Goal: Information Seeking & Learning: Learn about a topic

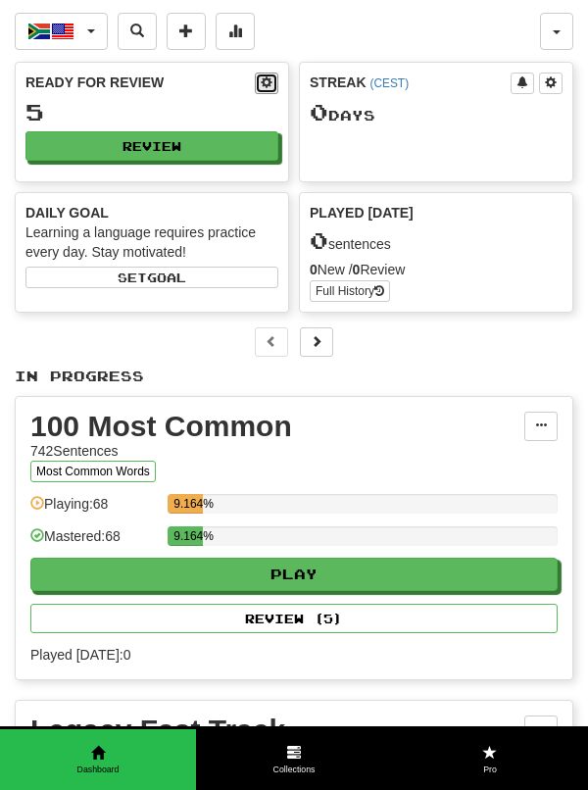
click at [267, 83] on span at bounding box center [267, 82] width 12 height 12
select select "*"
select select "**"
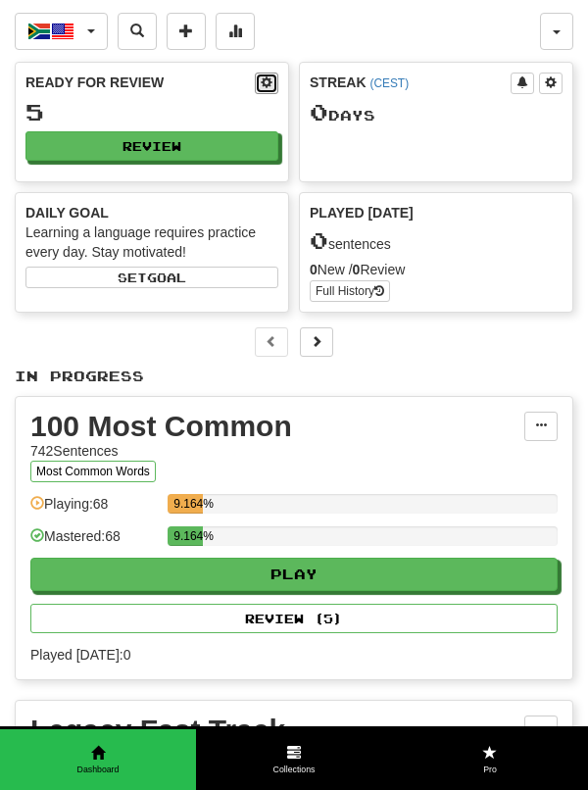
select select "***"
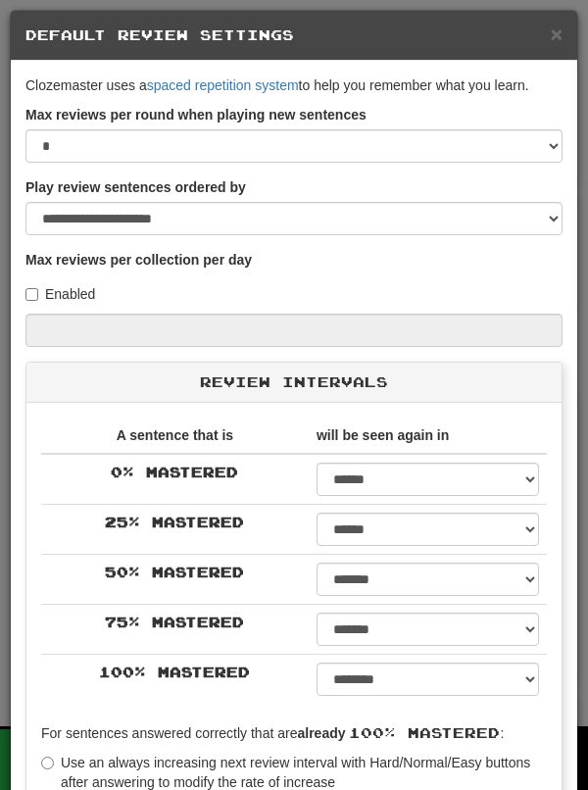
select select "*"
select select "**"
click at [559, 42] on span "×" at bounding box center [557, 34] width 12 height 23
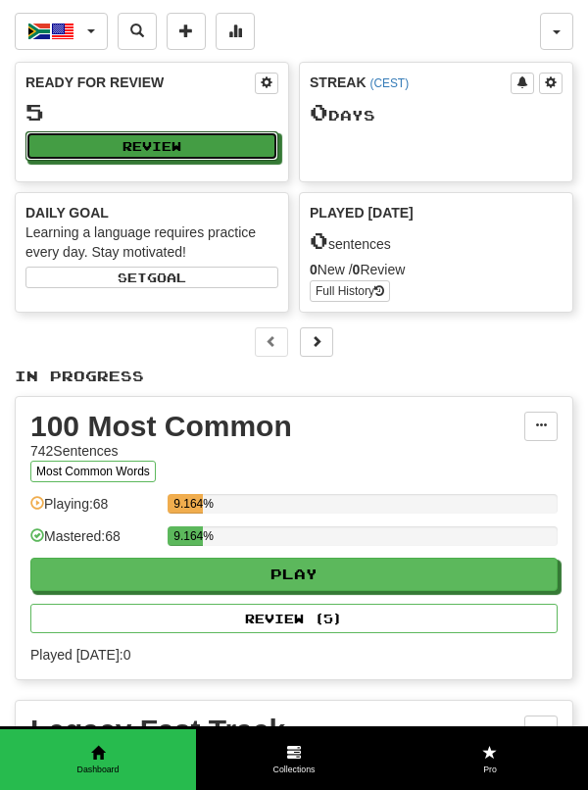
click at [198, 144] on button "Review" at bounding box center [151, 145] width 253 height 29
select select "**"
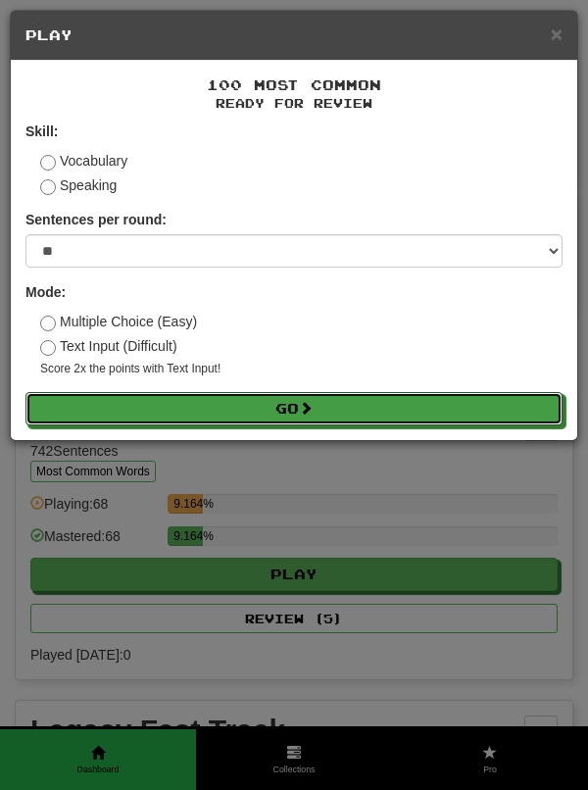
click at [423, 415] on button "Go" at bounding box center [293, 408] width 537 height 33
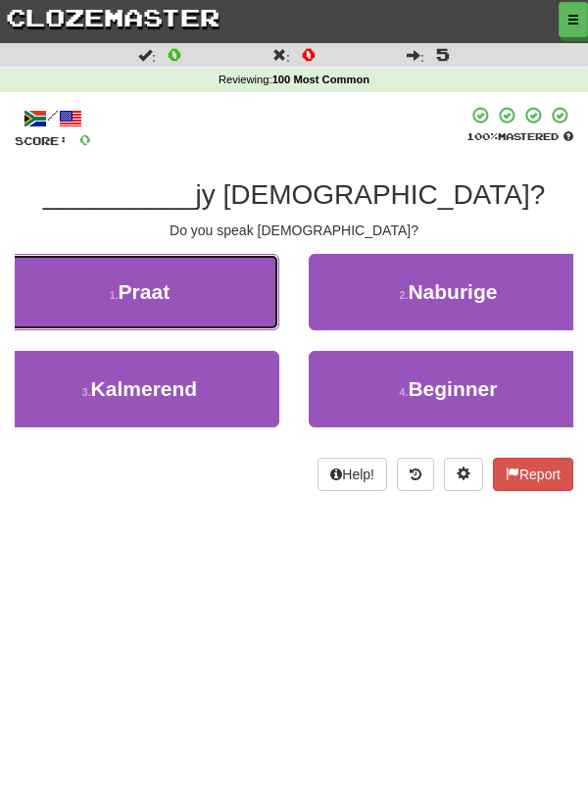
click at [209, 299] on button "1 . Praat" at bounding box center [139, 292] width 279 height 76
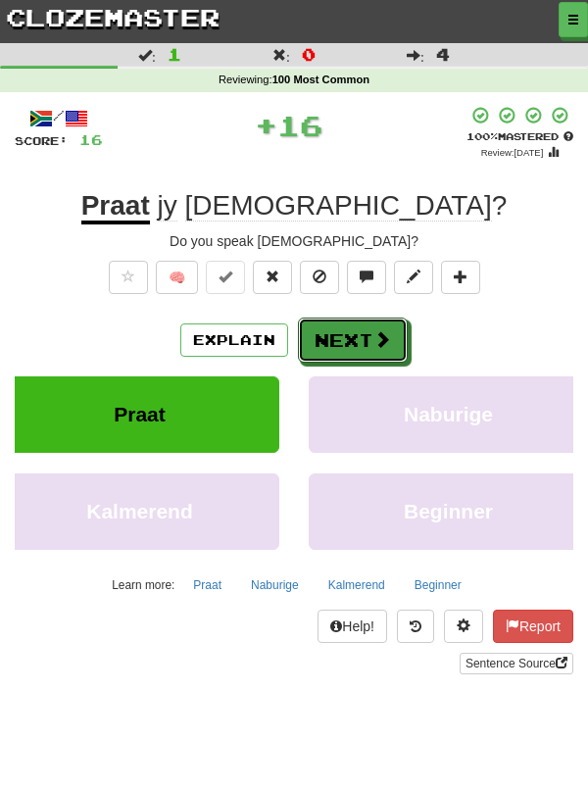
click at [361, 341] on button "Next" at bounding box center [353, 339] width 110 height 45
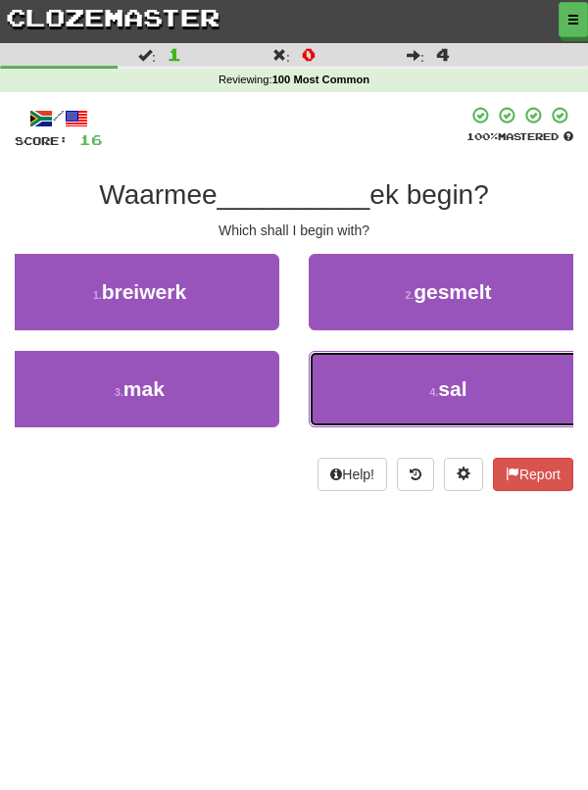
click at [444, 392] on span "sal" at bounding box center [452, 388] width 28 height 23
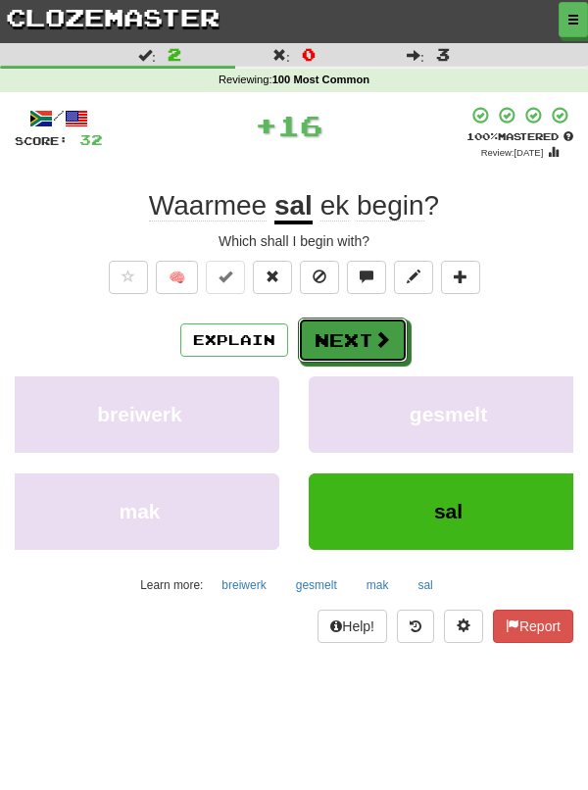
click at [351, 328] on button "Next" at bounding box center [353, 339] width 110 height 45
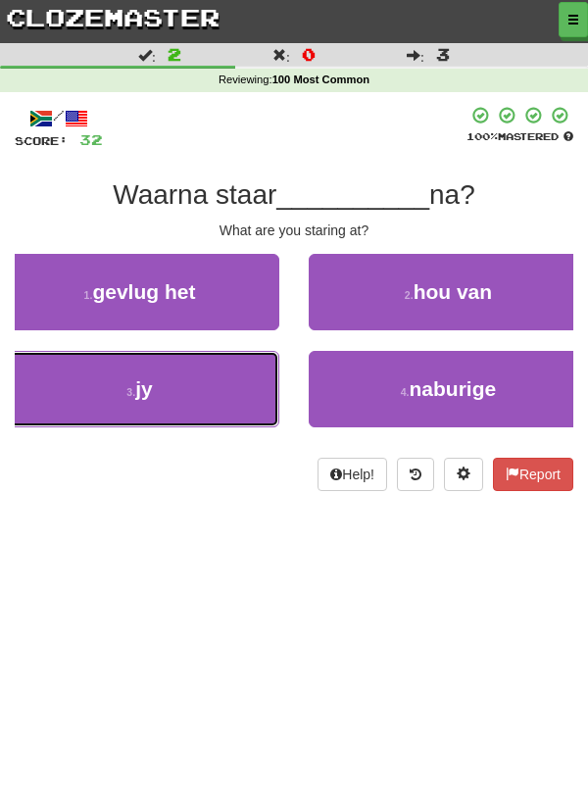
click at [199, 398] on button "3 . jy" at bounding box center [139, 389] width 279 height 76
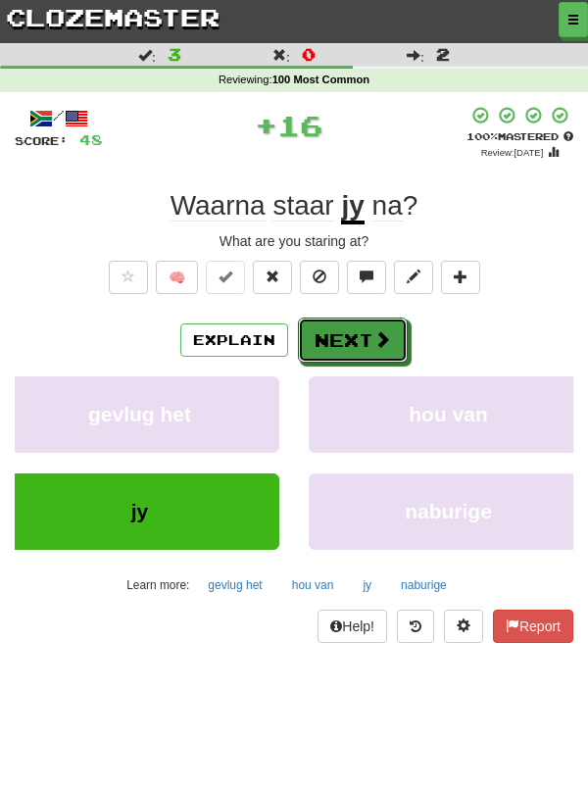
click at [361, 340] on button "Next" at bounding box center [353, 339] width 110 height 45
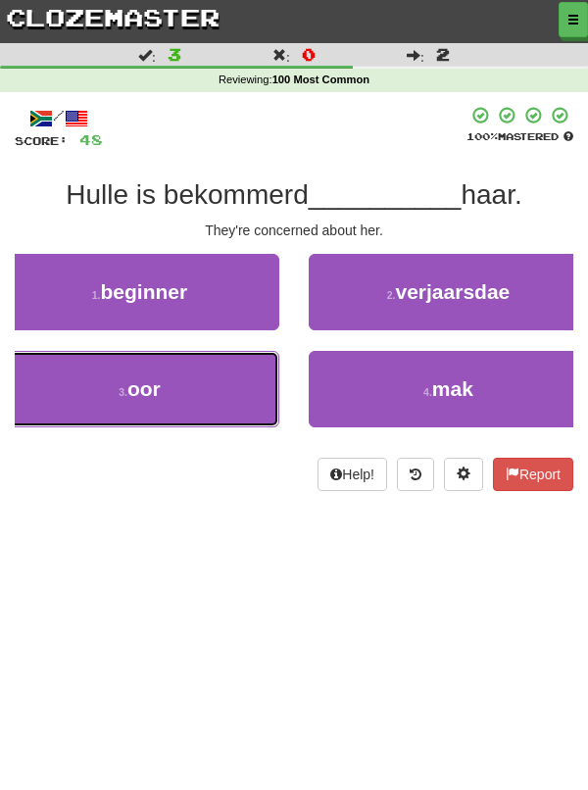
click at [208, 392] on button "3 . oor" at bounding box center [139, 389] width 279 height 76
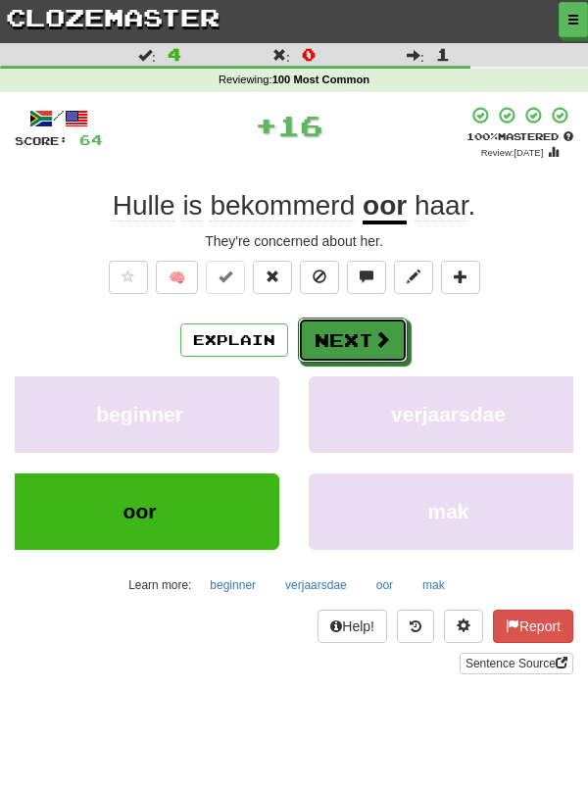
click at [365, 343] on button "Next" at bounding box center [353, 339] width 110 height 45
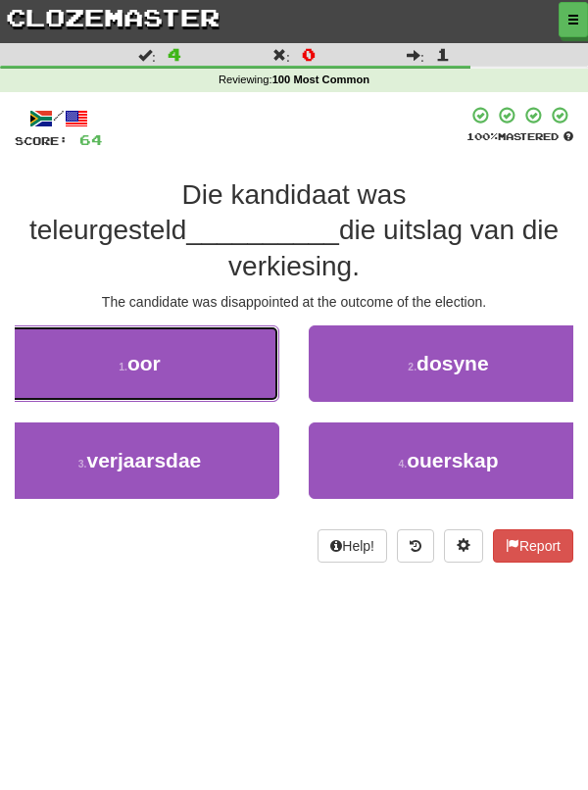
click at [223, 335] on button "1 . oor" at bounding box center [139, 363] width 279 height 76
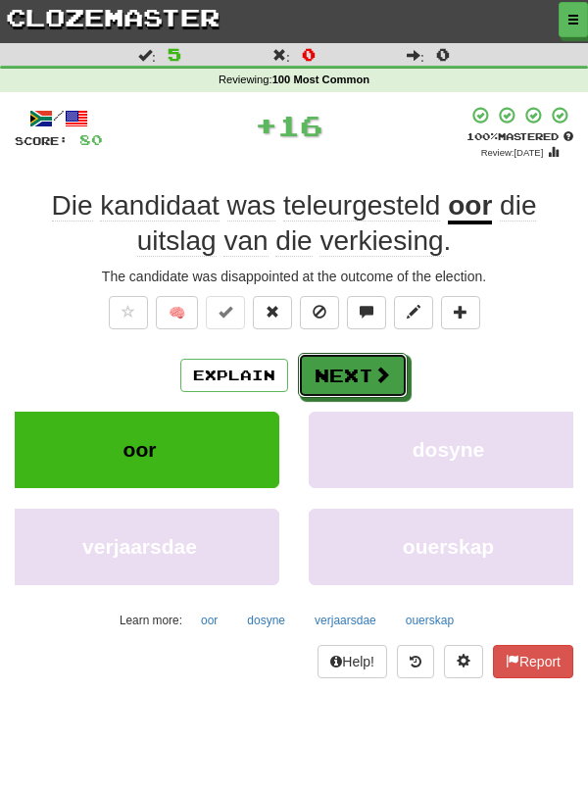
click at [365, 369] on button "Next" at bounding box center [353, 375] width 110 height 45
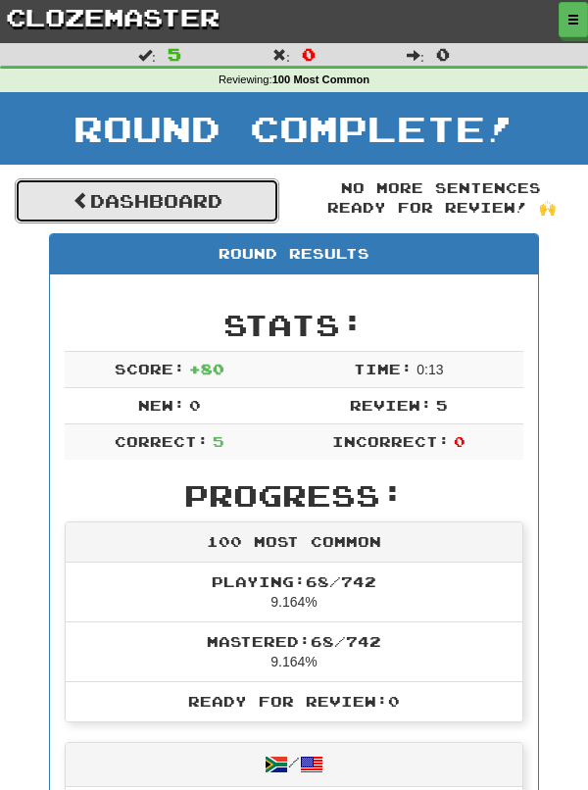
click at [240, 206] on link "Dashboard" at bounding box center [147, 200] width 265 height 45
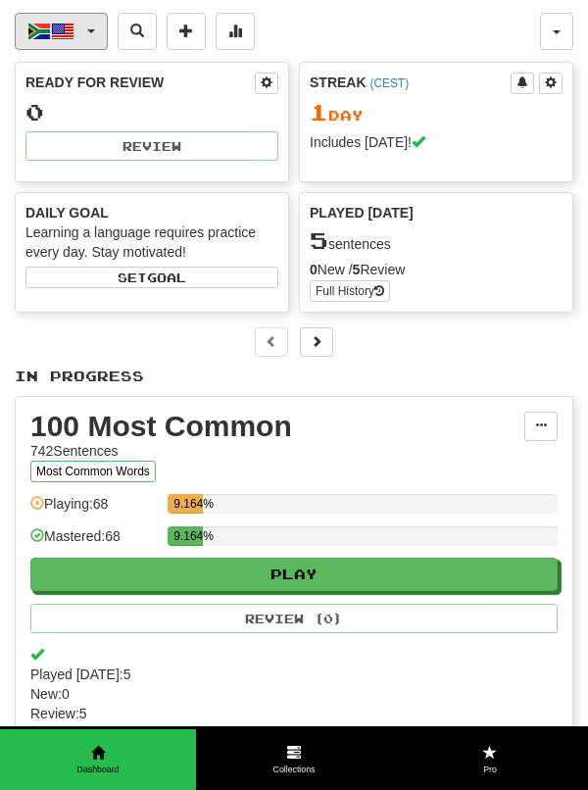
click at [89, 41] on button "Afrikaans / English" at bounding box center [61, 31] width 93 height 37
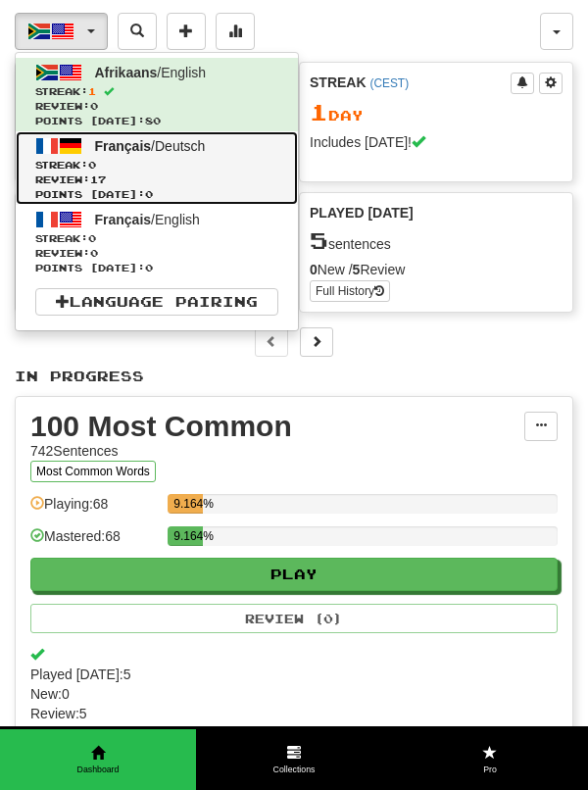
click at [120, 170] on span "Streak: 0" at bounding box center [156, 165] width 243 height 15
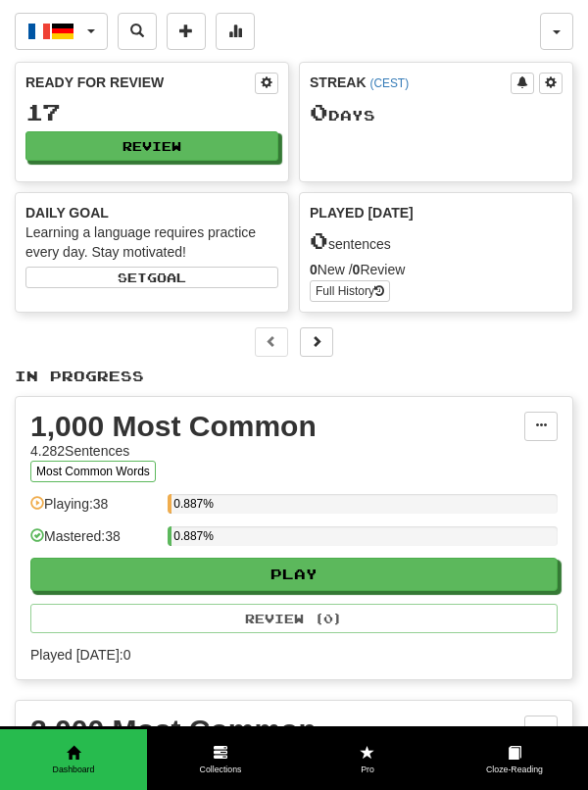
click at [223, 103] on div "17" at bounding box center [151, 112] width 253 height 24
click at [267, 83] on span at bounding box center [267, 82] width 12 height 12
select select "*"
select select "**"
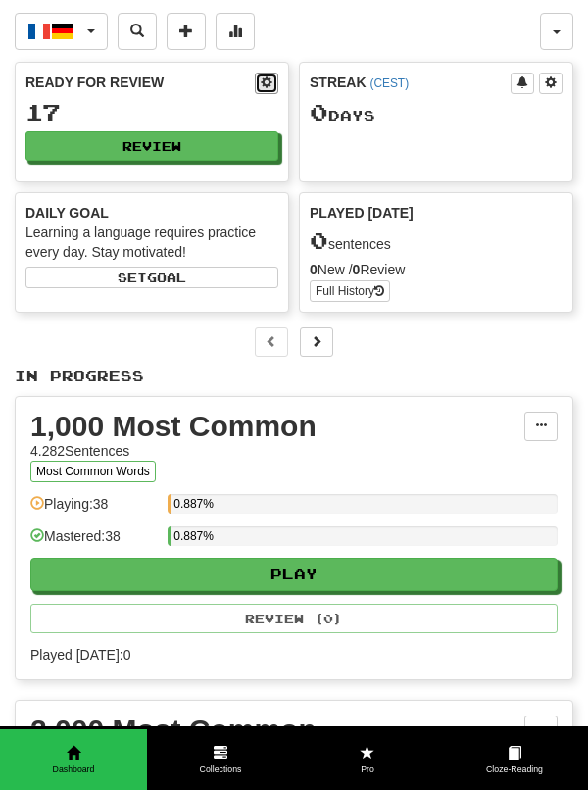
select select "**"
select select "***"
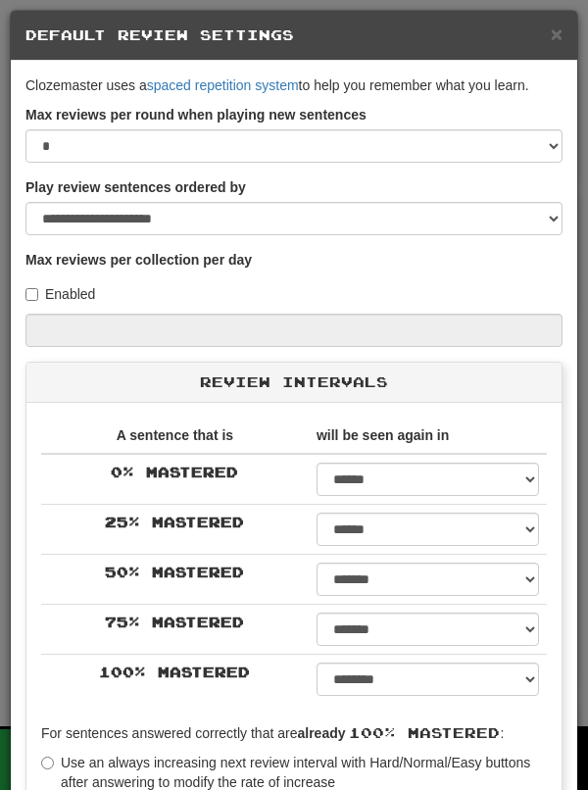
select select "**"
select select "*"
click at [536, 688] on select "****** ****** ****** ****** ****** ****** ****** ****** ****** ******* ******* …" at bounding box center [427, 678] width 222 height 33
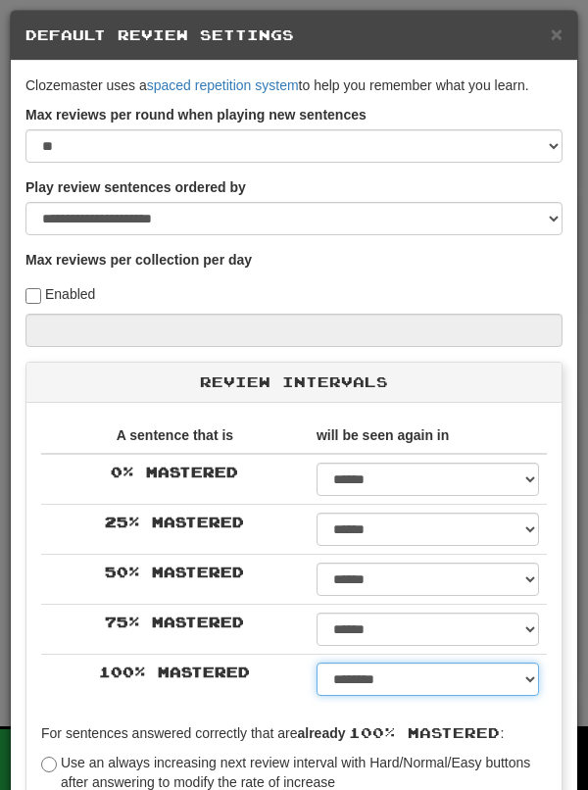
select select "***"
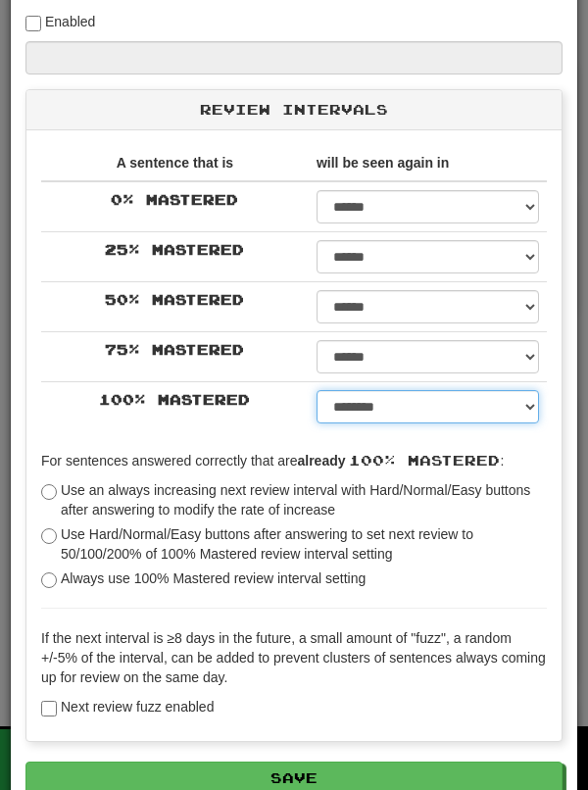
scroll to position [273, 0]
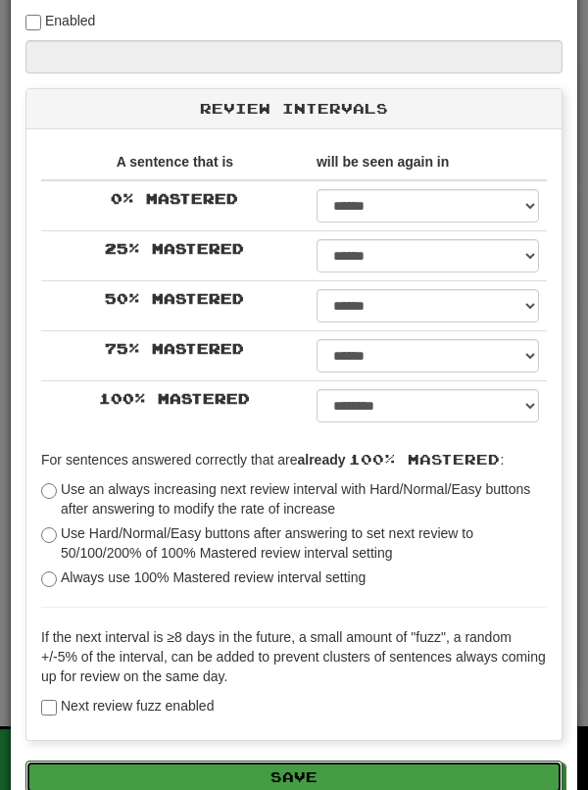
click at [363, 788] on button "Save" at bounding box center [293, 776] width 537 height 33
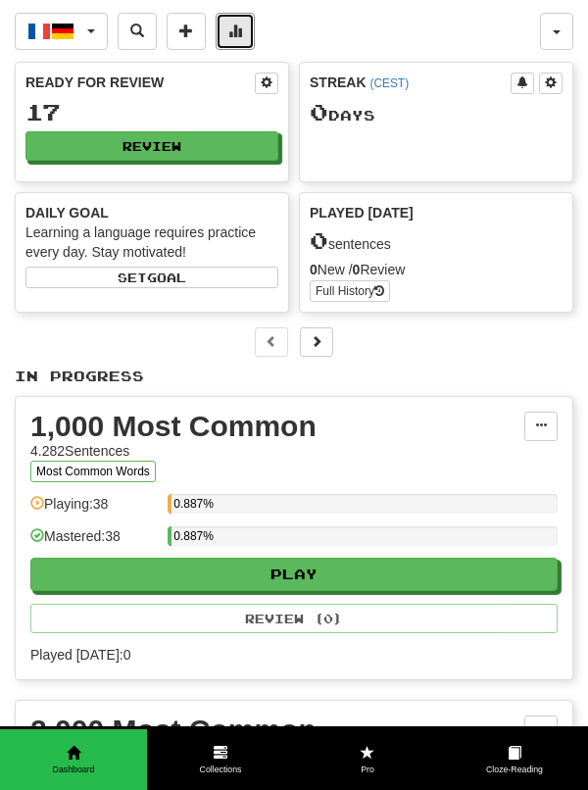
click at [239, 39] on button at bounding box center [235, 31] width 39 height 37
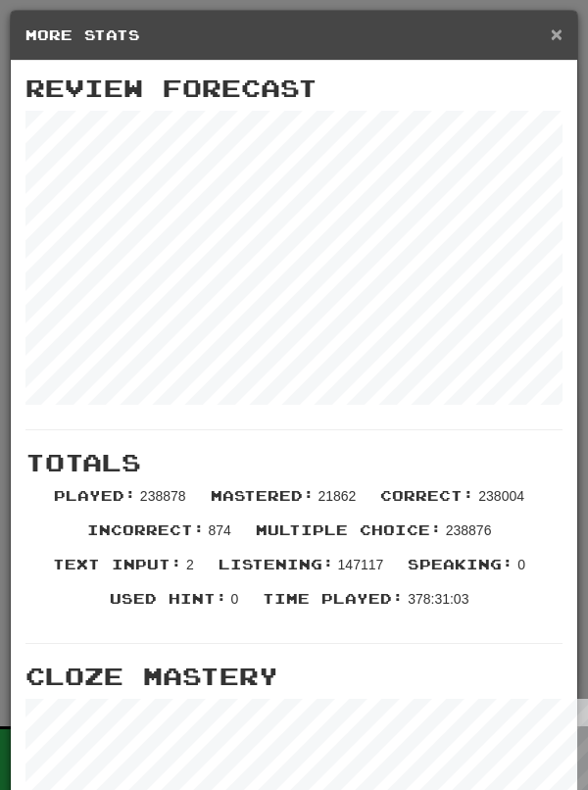
click at [557, 40] on span "×" at bounding box center [557, 34] width 12 height 23
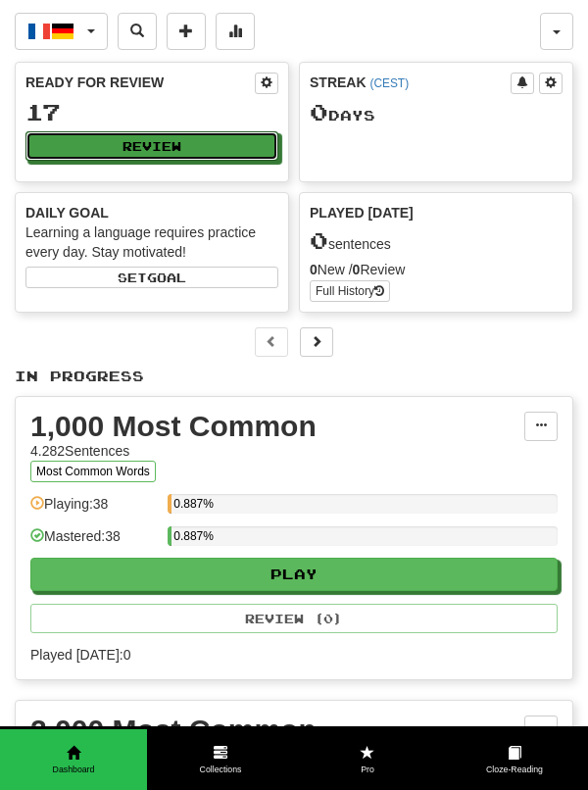
click at [233, 153] on button "Review" at bounding box center [151, 145] width 253 height 29
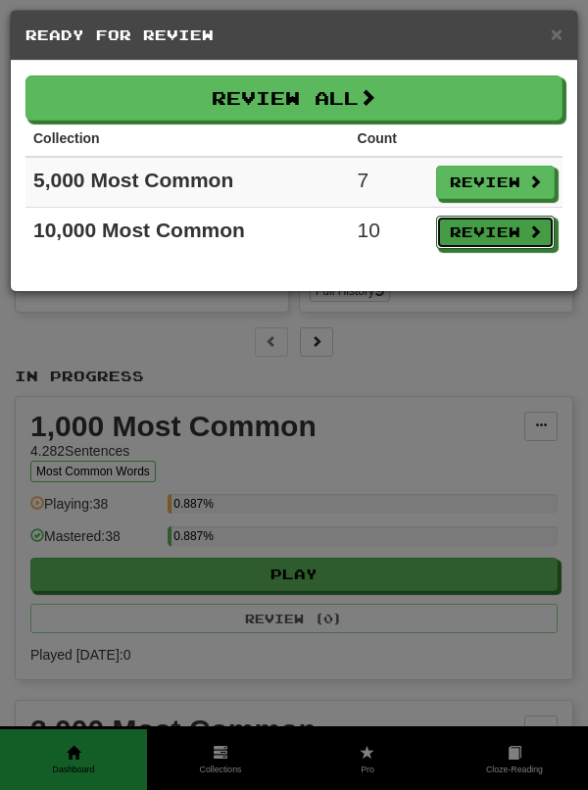
click at [497, 238] on button "Review" at bounding box center [495, 232] width 119 height 33
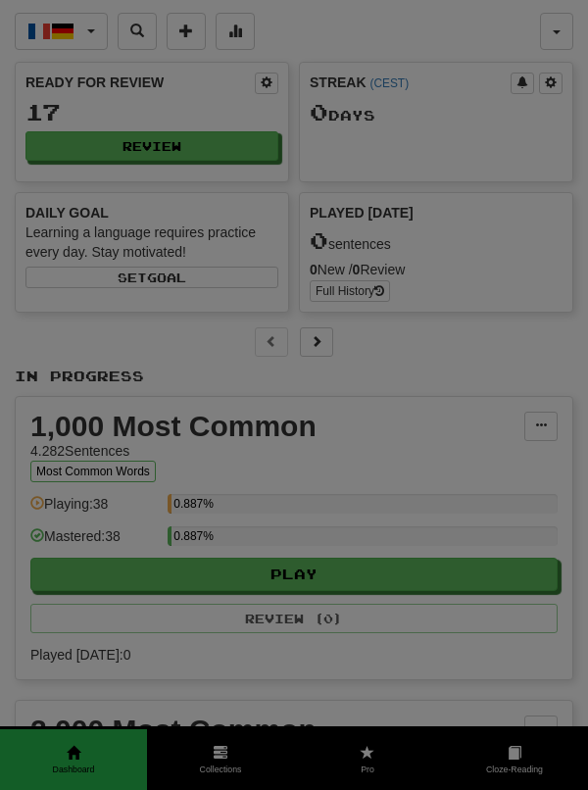
select select "**"
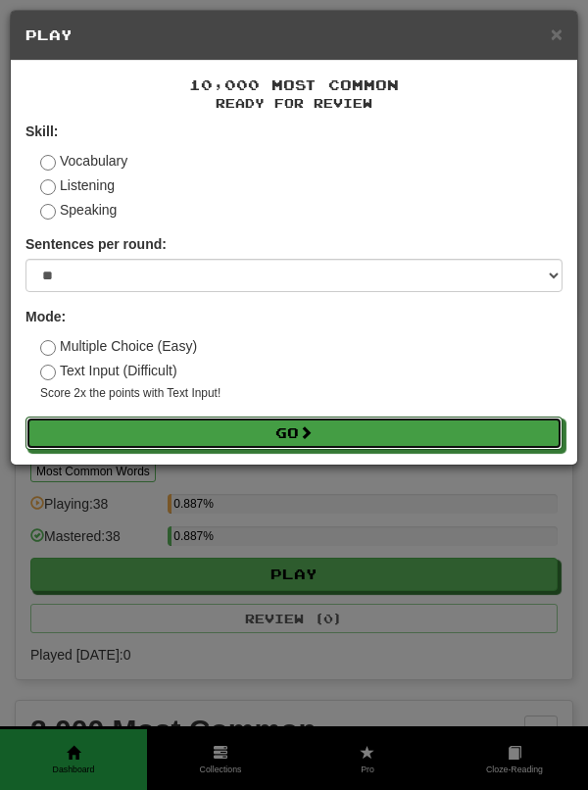
click at [396, 439] on button "Go" at bounding box center [293, 432] width 537 height 33
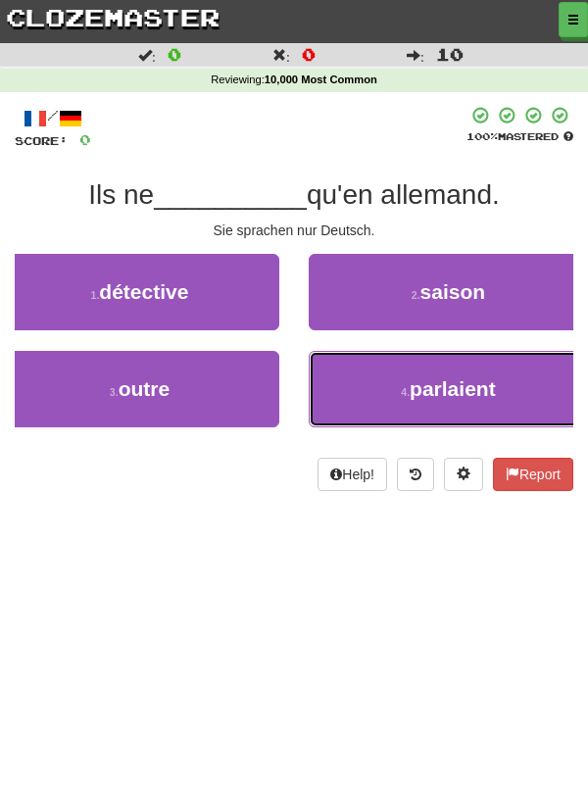
click at [507, 387] on button "4 . parlaient" at bounding box center [448, 389] width 279 height 76
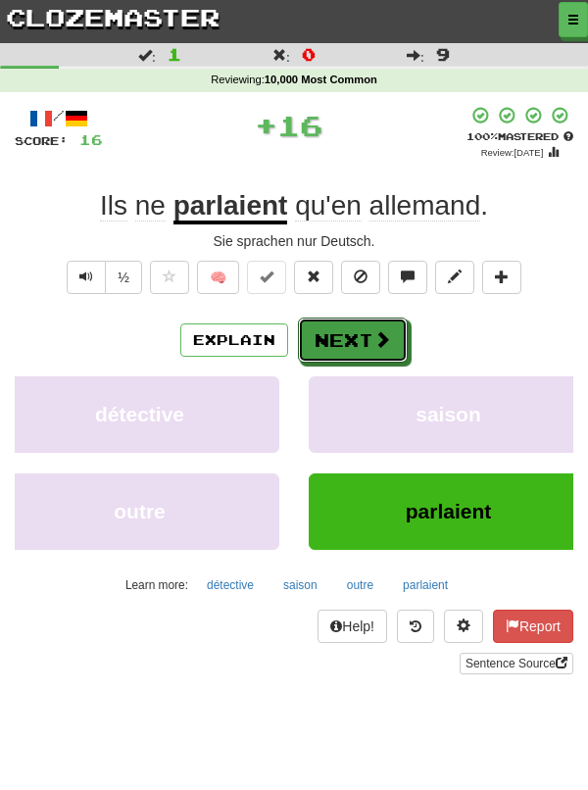
click at [362, 338] on button "Next" at bounding box center [353, 339] width 110 height 45
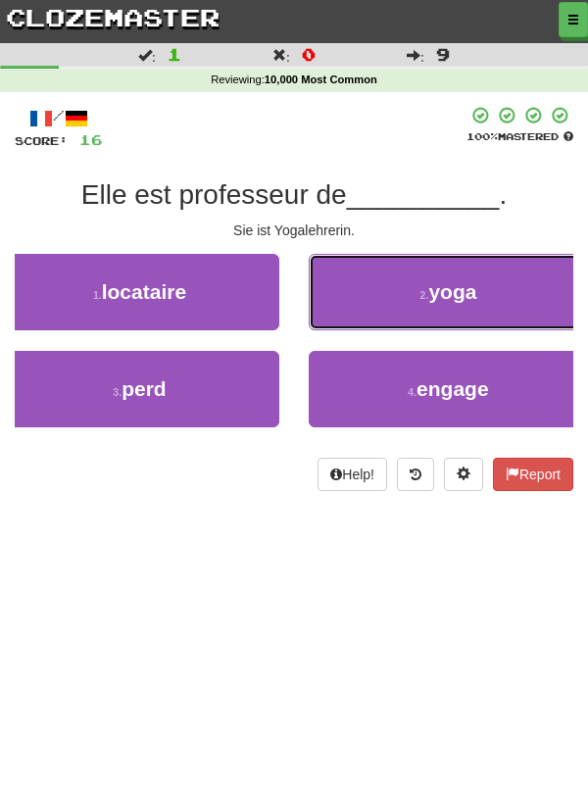
click at [437, 305] on button "2 . yoga" at bounding box center [448, 292] width 279 height 76
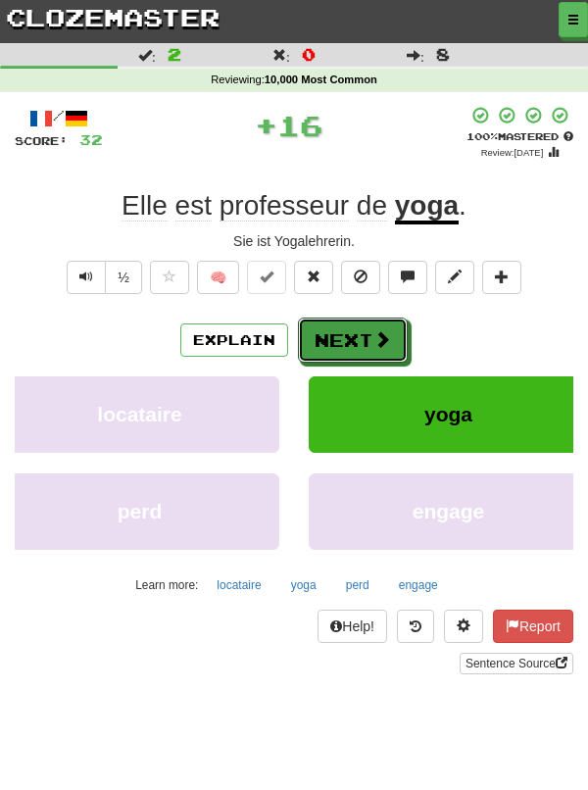
click at [351, 337] on button "Next" at bounding box center [353, 339] width 110 height 45
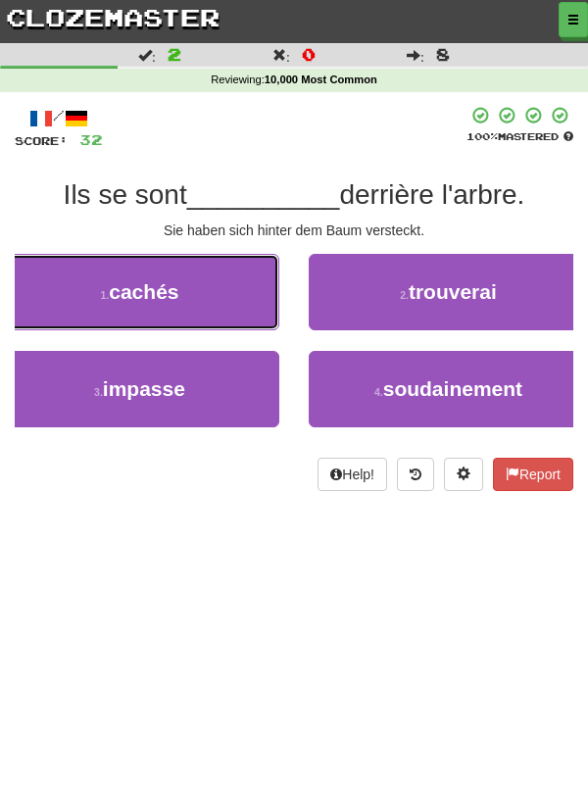
click at [236, 299] on button "1 . cachés" at bounding box center [139, 292] width 279 height 76
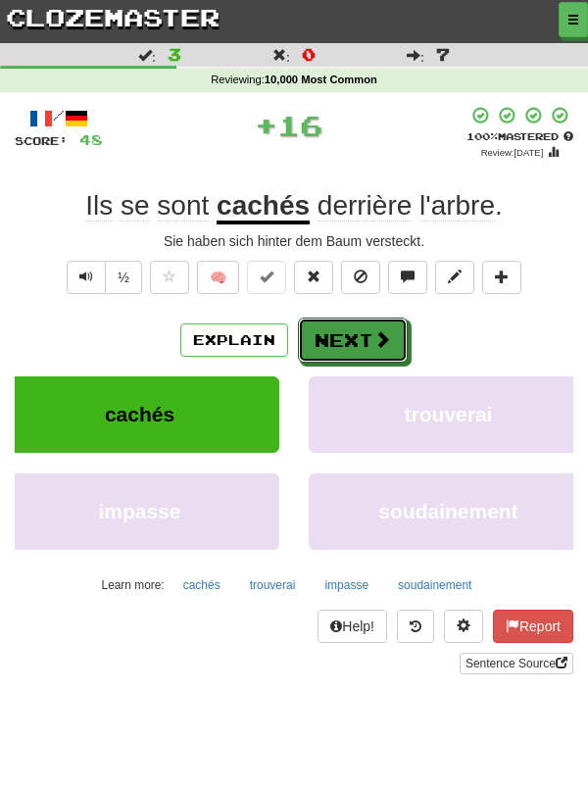
click at [369, 338] on button "Next" at bounding box center [353, 339] width 110 height 45
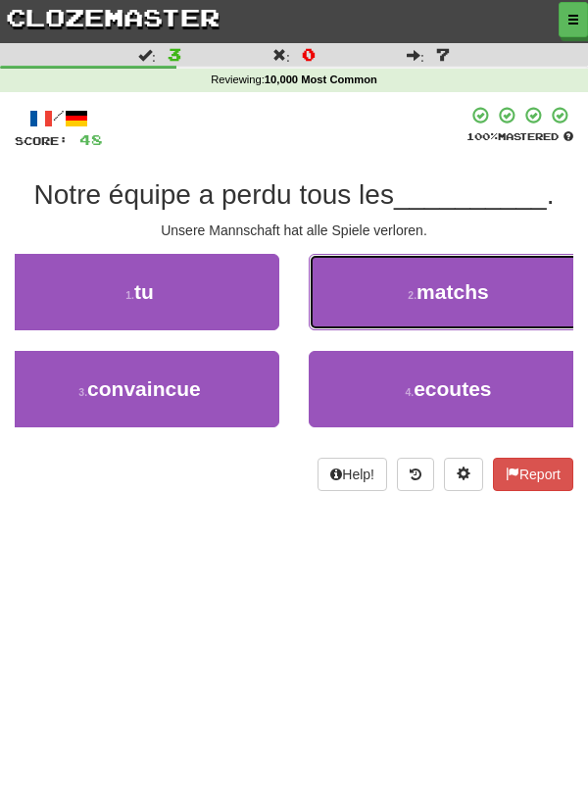
click at [491, 303] on button "2 . matchs" at bounding box center [448, 292] width 279 height 76
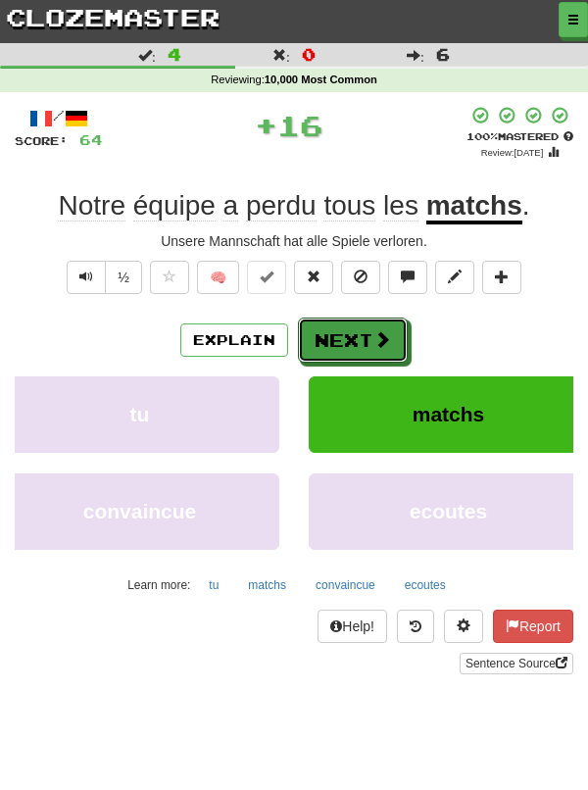
click at [354, 325] on button "Next" at bounding box center [353, 339] width 110 height 45
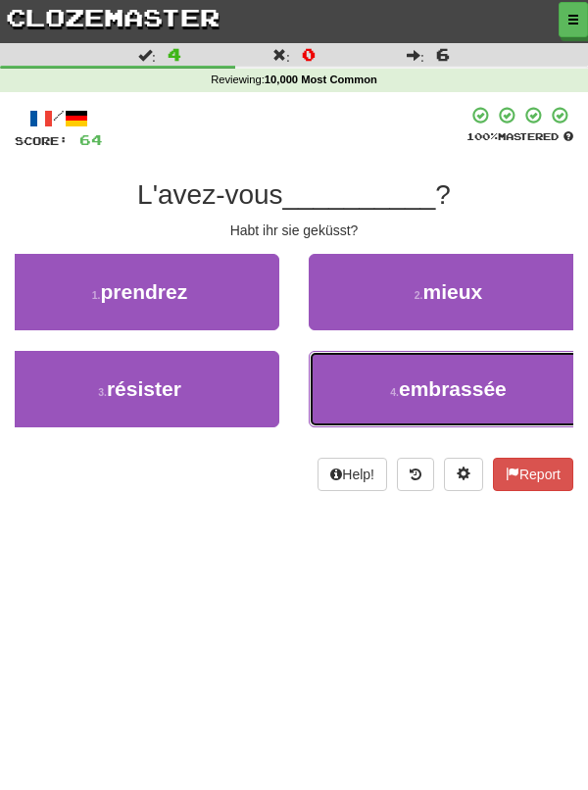
click at [506, 395] on button "4 . embrassée" at bounding box center [448, 389] width 279 height 76
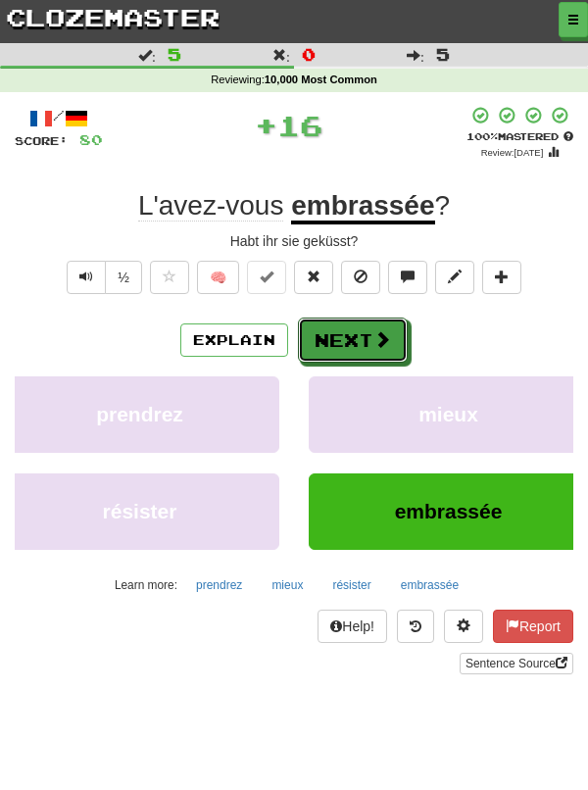
click at [365, 343] on button "Next" at bounding box center [353, 339] width 110 height 45
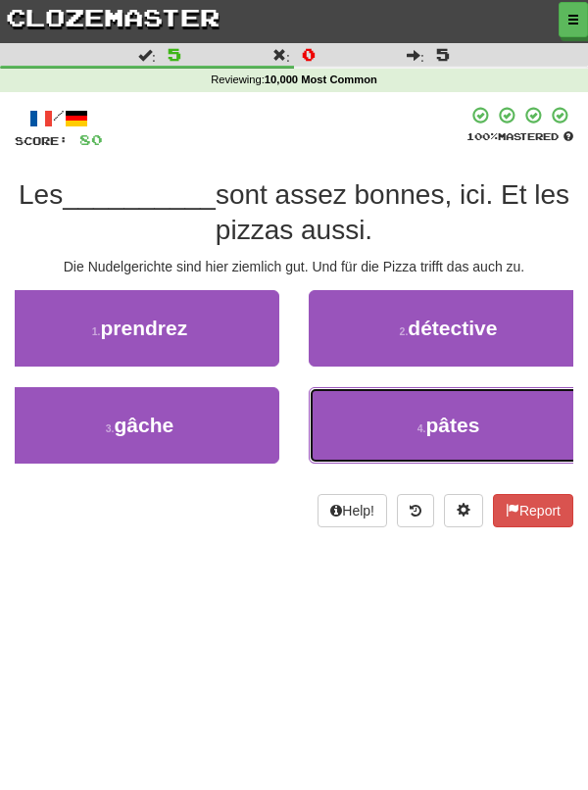
click at [468, 432] on span "pâtes" at bounding box center [452, 424] width 54 height 23
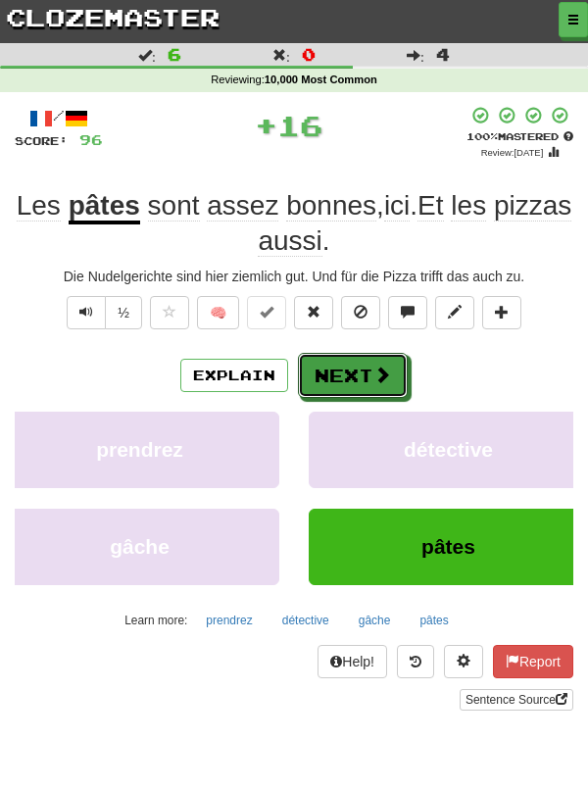
click at [364, 371] on button "Next" at bounding box center [353, 375] width 110 height 45
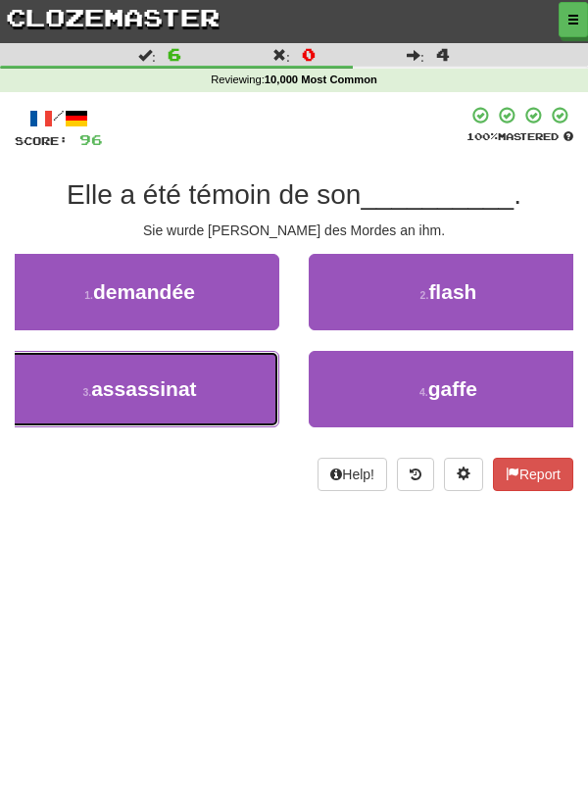
click at [195, 398] on span "assassinat" at bounding box center [143, 388] width 105 height 23
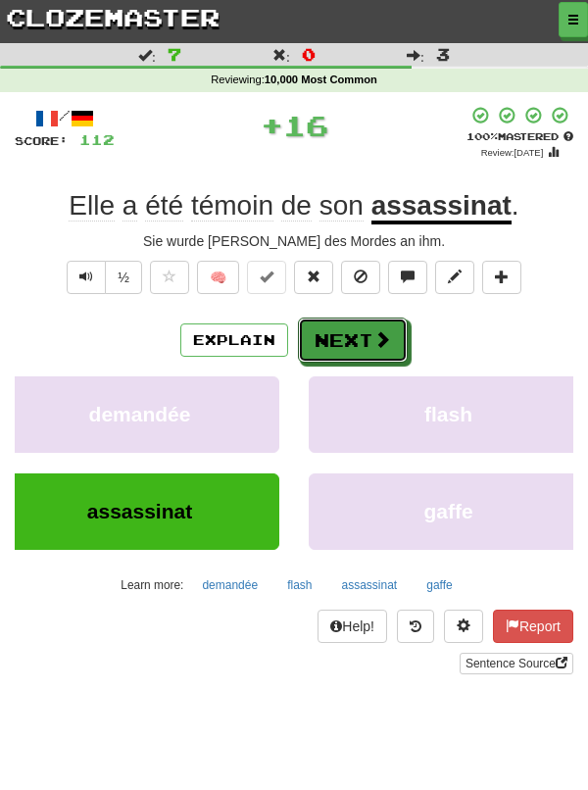
click at [379, 336] on span at bounding box center [382, 339] width 18 height 18
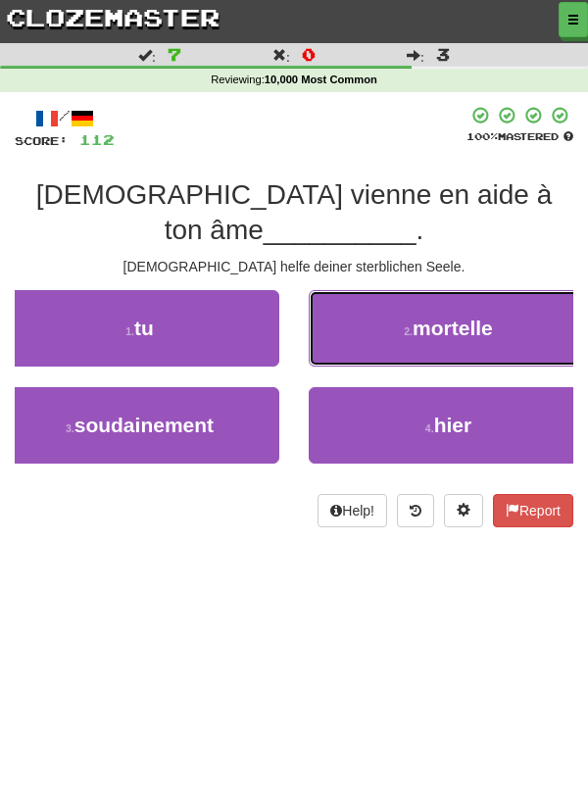
click at [491, 316] on span "mortelle" at bounding box center [453, 327] width 80 height 23
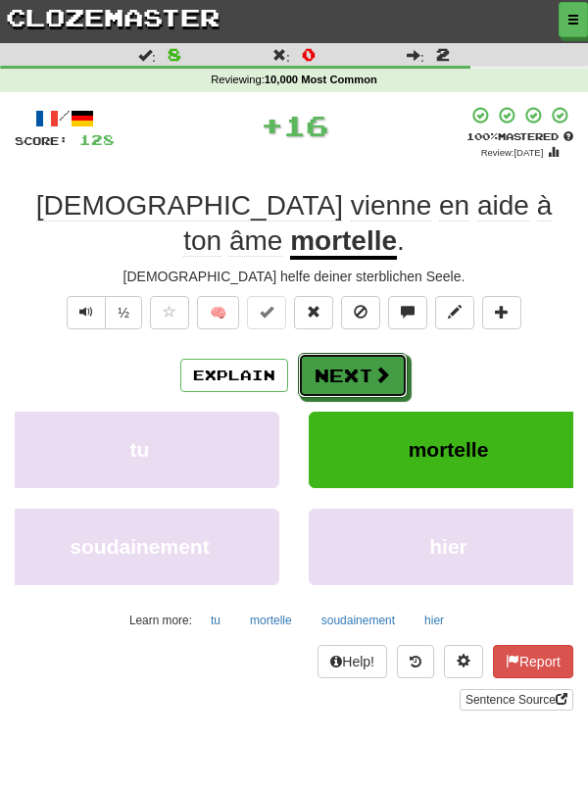
click at [358, 353] on button "Next" at bounding box center [353, 375] width 110 height 45
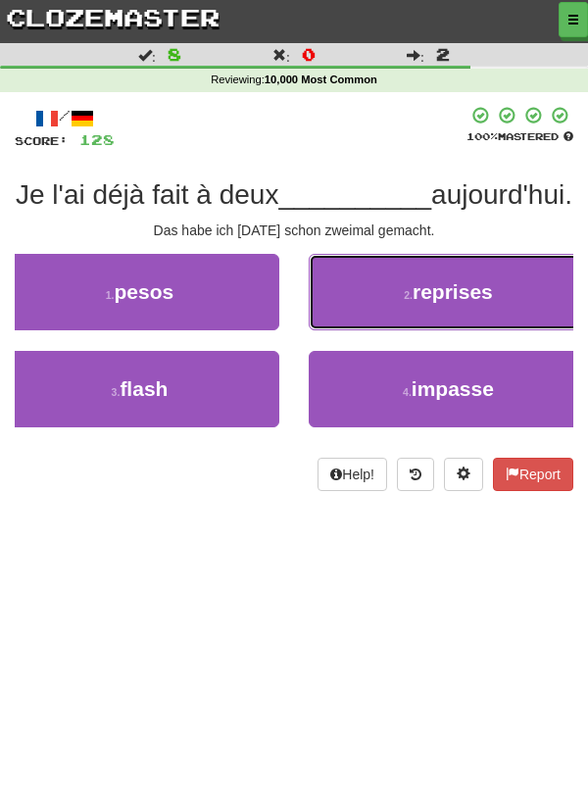
click at [510, 300] on button "2 . reprises" at bounding box center [448, 292] width 279 height 76
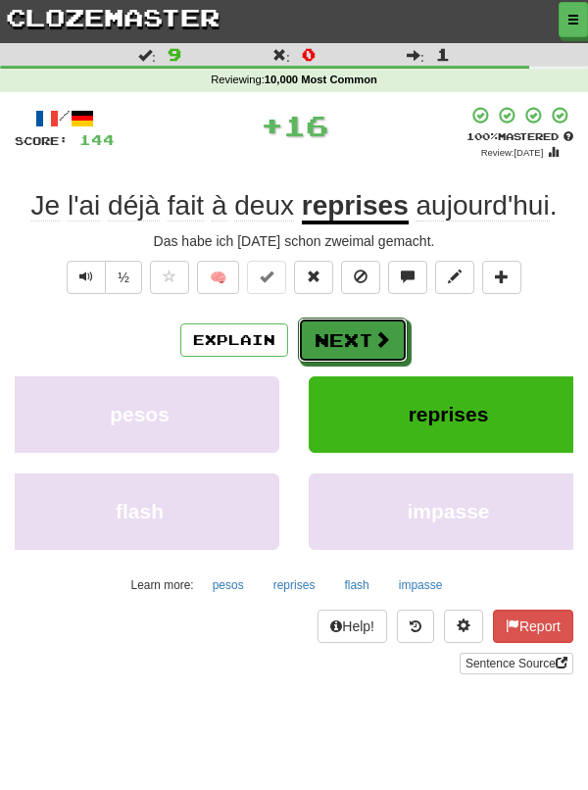
click at [365, 343] on button "Next" at bounding box center [353, 339] width 110 height 45
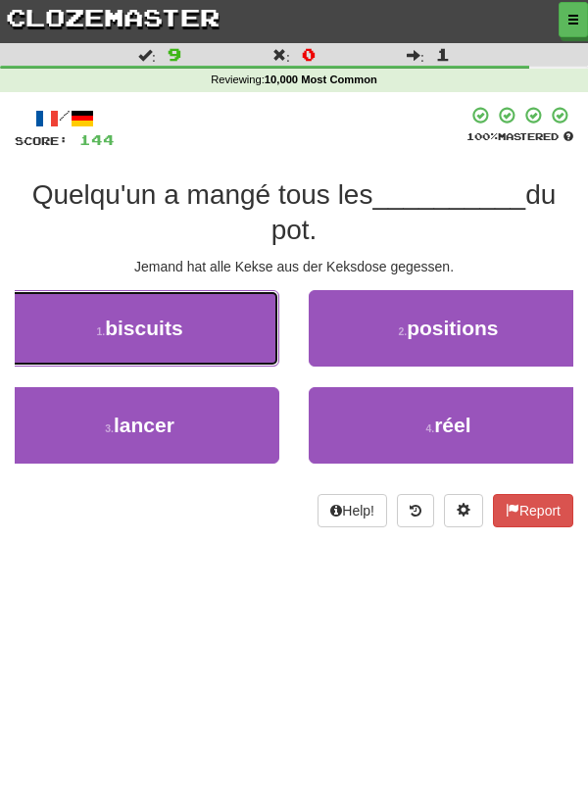
click at [232, 311] on button "1 . biscuits" at bounding box center [139, 328] width 279 height 76
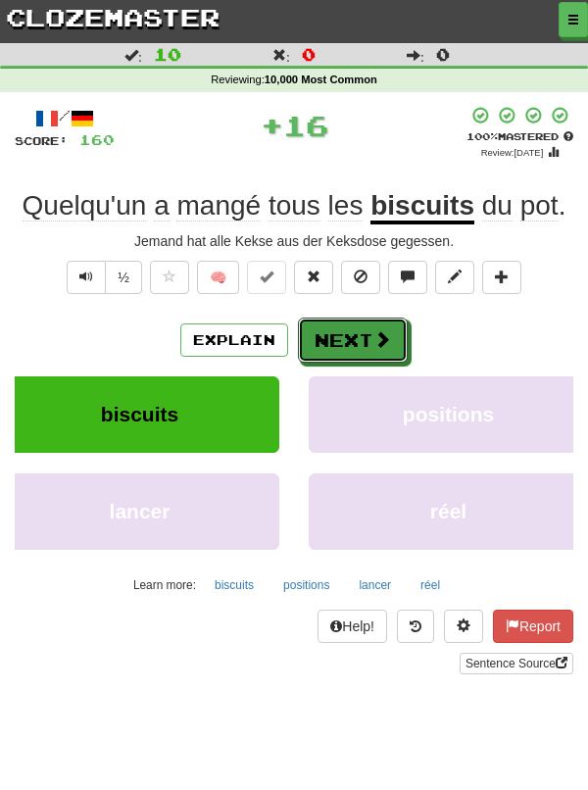
click at [373, 342] on span at bounding box center [382, 339] width 18 height 18
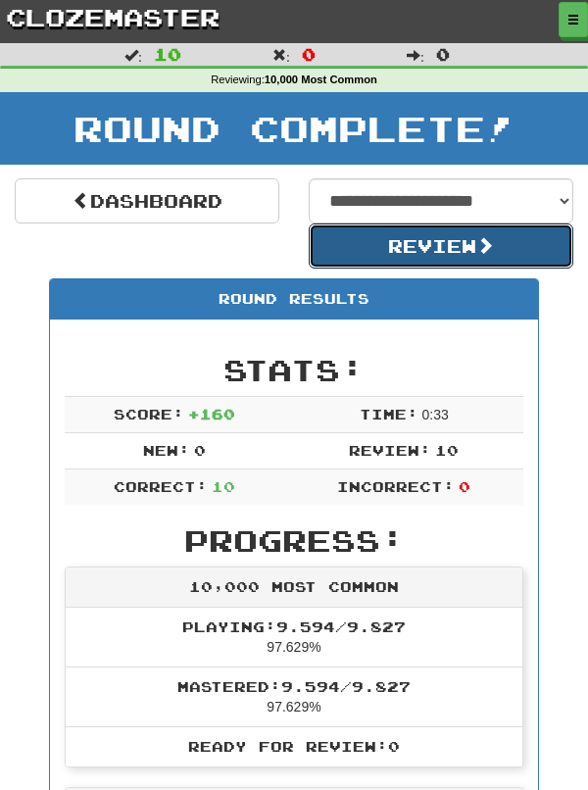
click at [512, 251] on button "Review" at bounding box center [441, 245] width 265 height 45
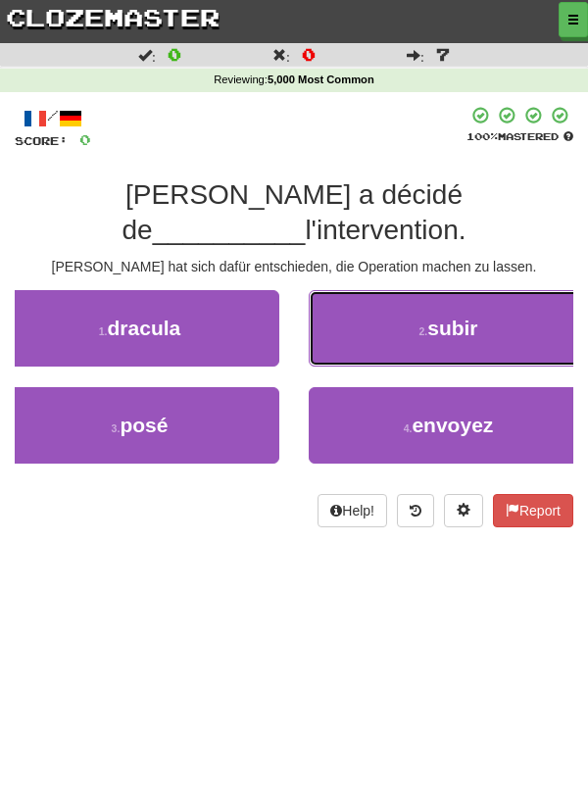
click at [488, 297] on button "2 . subir" at bounding box center [448, 328] width 279 height 76
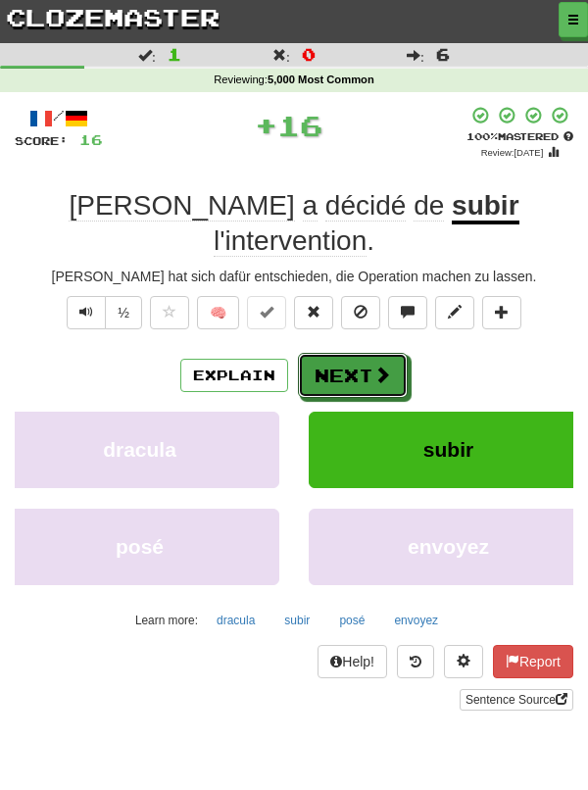
click at [356, 353] on button "Next" at bounding box center [353, 375] width 110 height 45
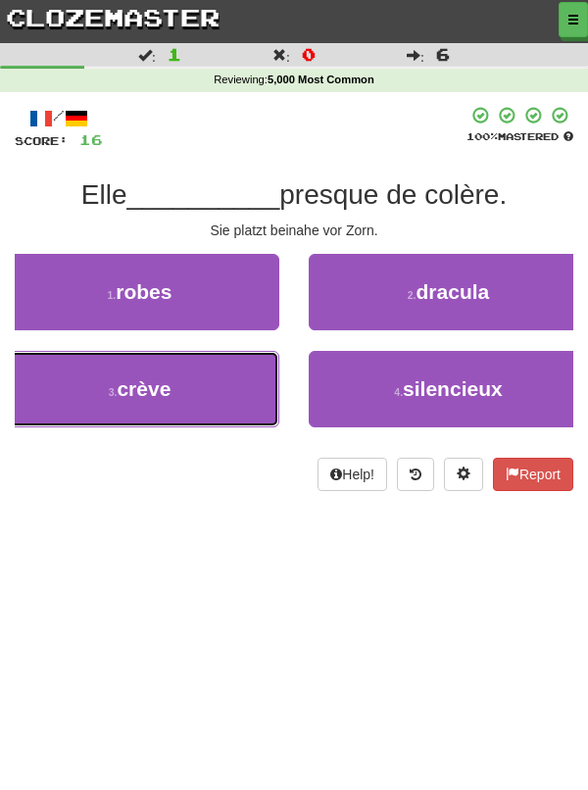
click at [212, 397] on button "3 . crève" at bounding box center [139, 389] width 279 height 76
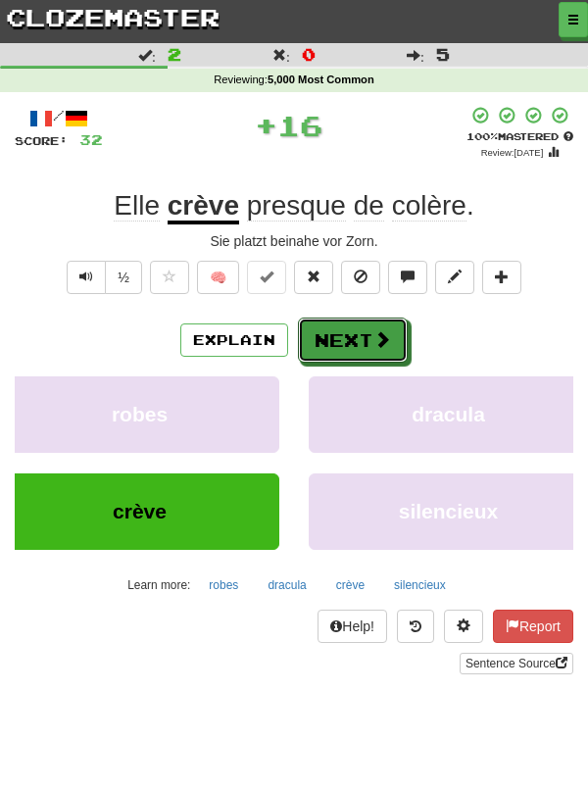
click at [368, 333] on button "Next" at bounding box center [353, 339] width 110 height 45
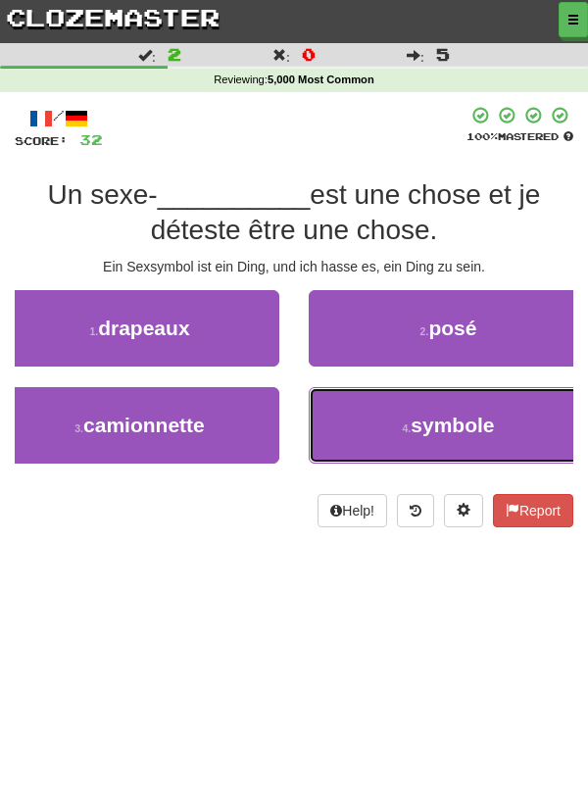
click at [460, 422] on span "symbole" at bounding box center [452, 424] width 83 height 23
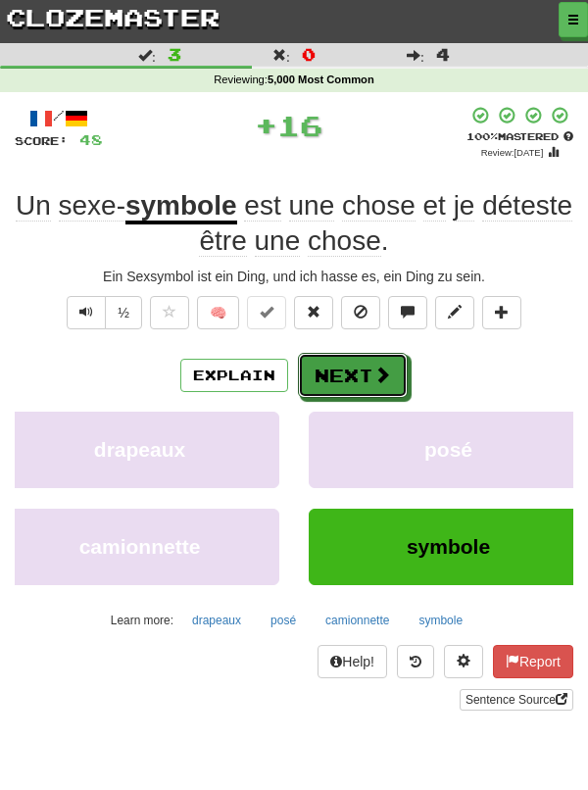
click at [367, 365] on button "Next" at bounding box center [353, 375] width 110 height 45
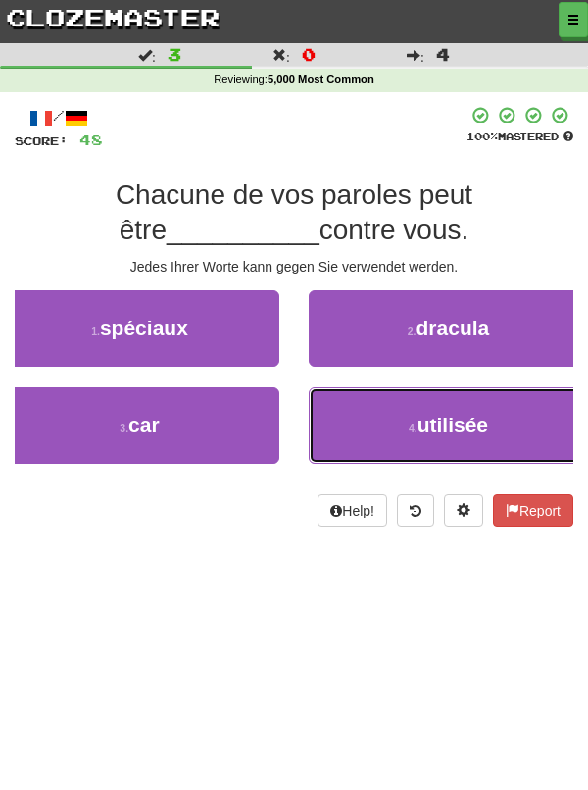
click at [448, 431] on span "utilisée" at bounding box center [452, 424] width 71 height 23
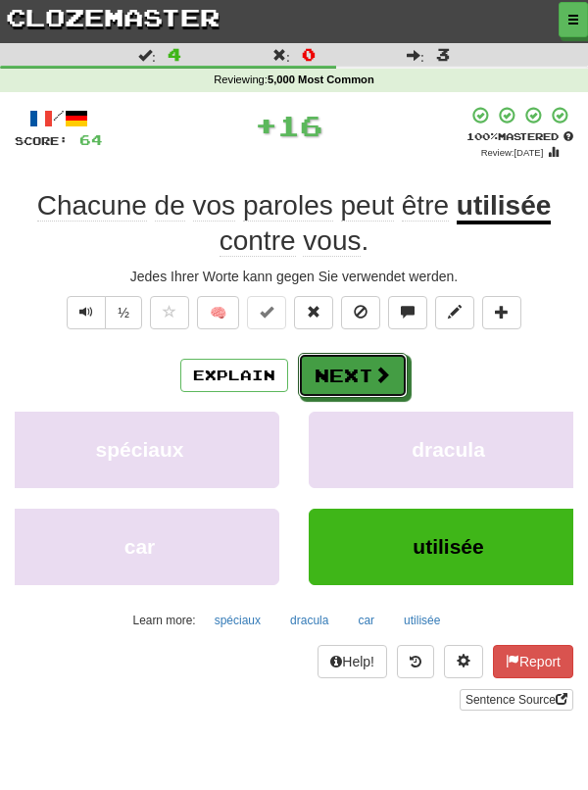
click at [365, 363] on button "Next" at bounding box center [353, 375] width 110 height 45
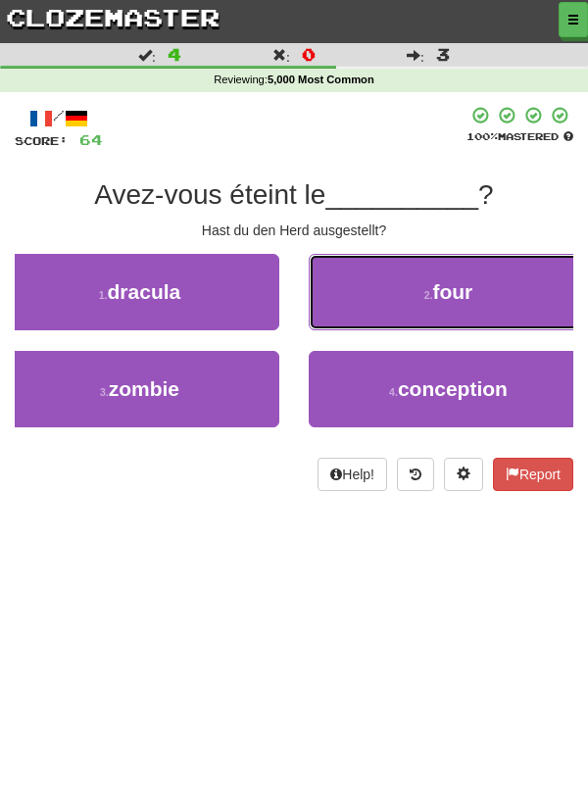
click at [491, 309] on button "2 . four" at bounding box center [448, 292] width 279 height 76
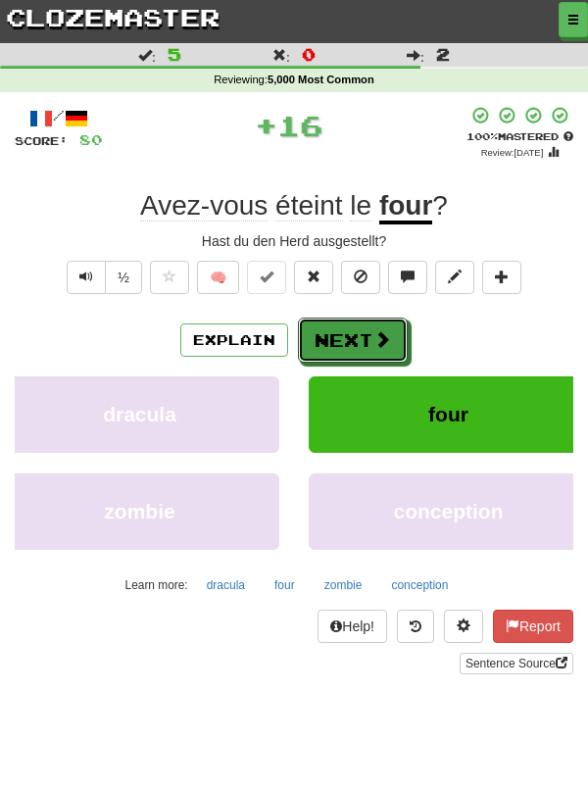
click at [354, 338] on button "Next" at bounding box center [353, 339] width 110 height 45
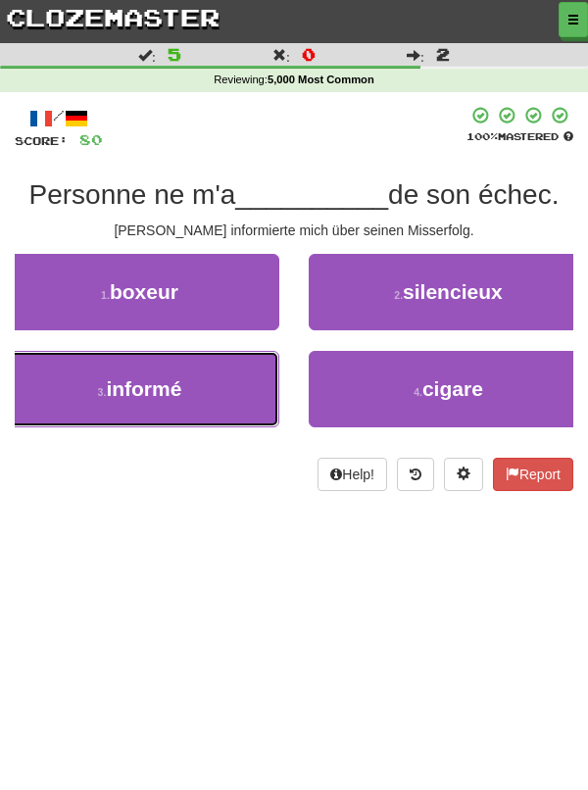
click at [221, 385] on button "3 . informé" at bounding box center [139, 389] width 279 height 76
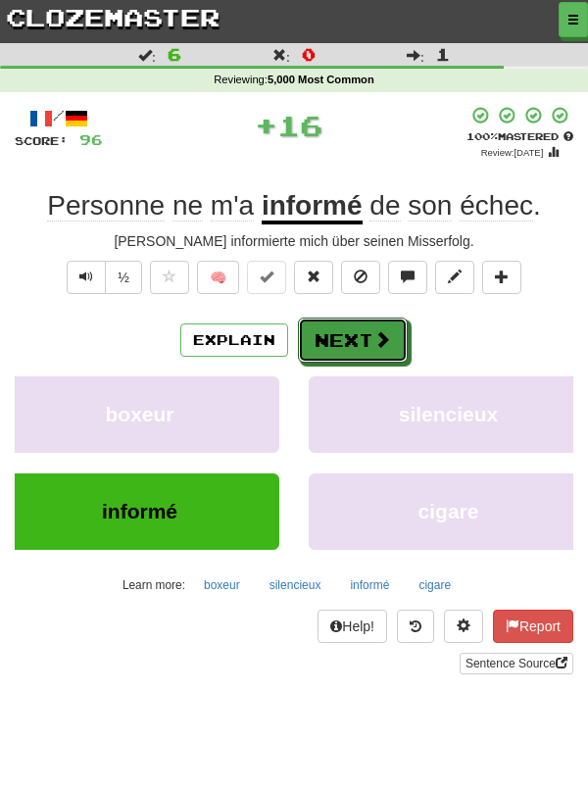
click at [364, 324] on button "Next" at bounding box center [353, 339] width 110 height 45
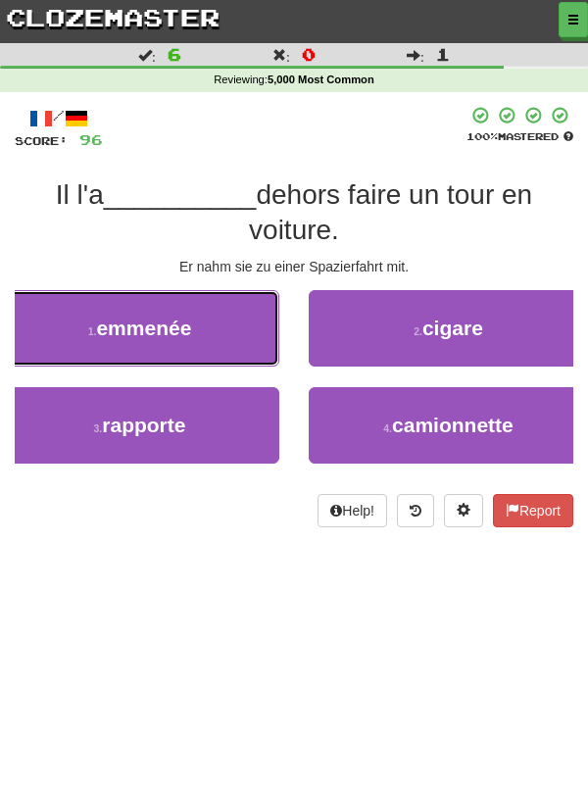
click at [210, 299] on button "1 . emmenée" at bounding box center [139, 328] width 279 height 76
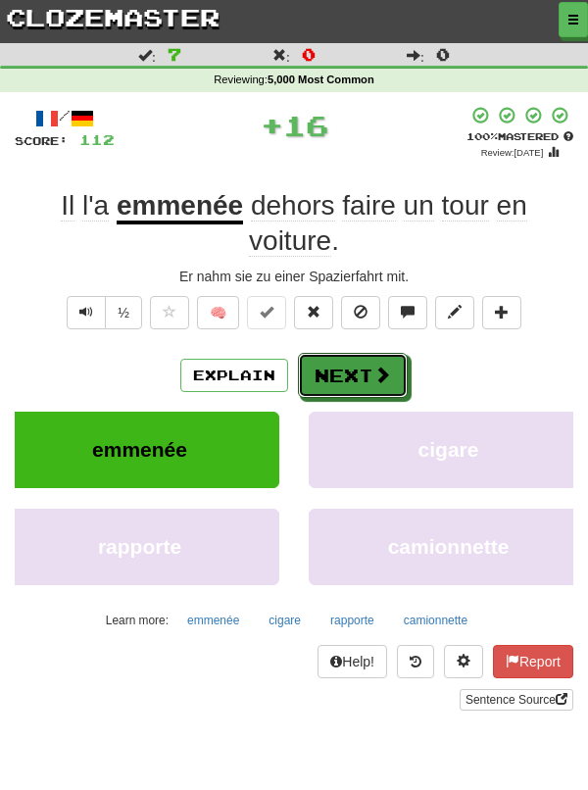
click at [358, 353] on button "Next" at bounding box center [353, 375] width 110 height 45
